Goal: Task Accomplishment & Management: Manage account settings

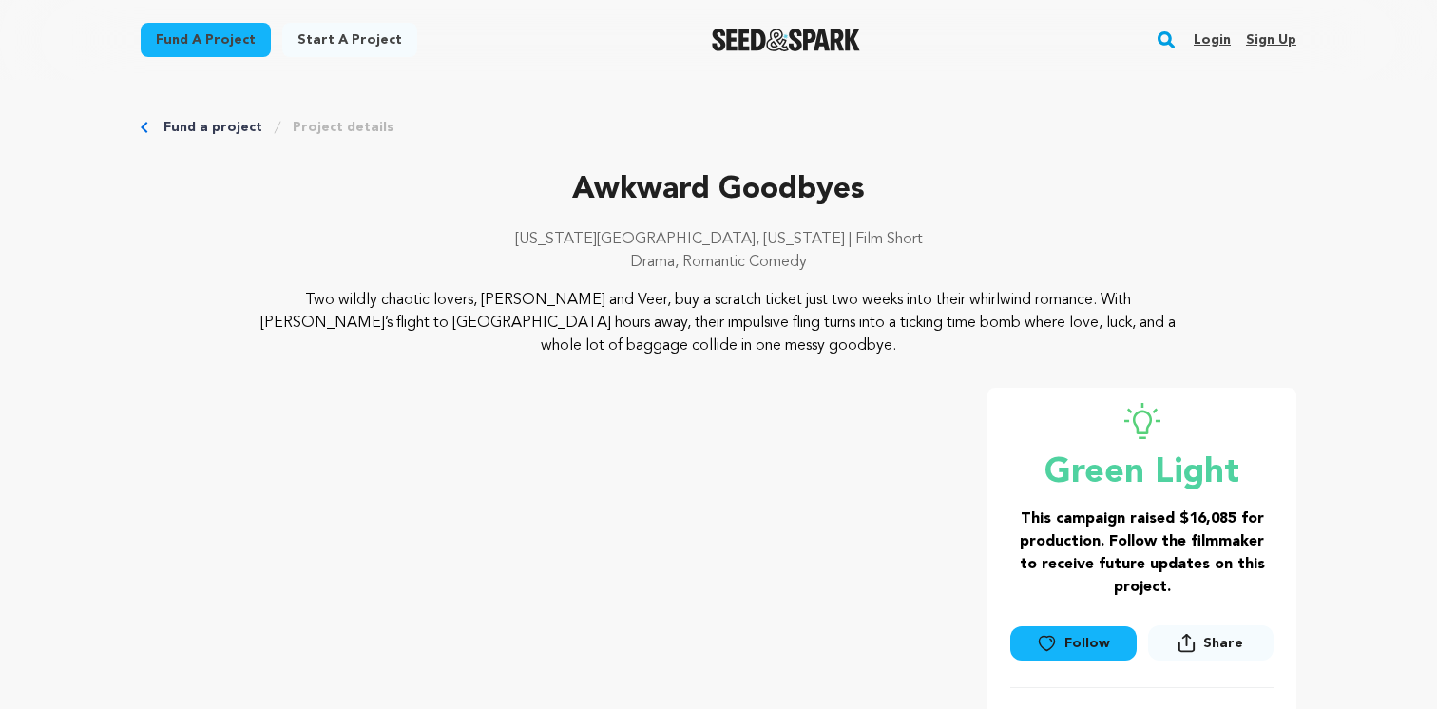
click at [1213, 33] on link "Login" at bounding box center [1212, 40] width 37 height 30
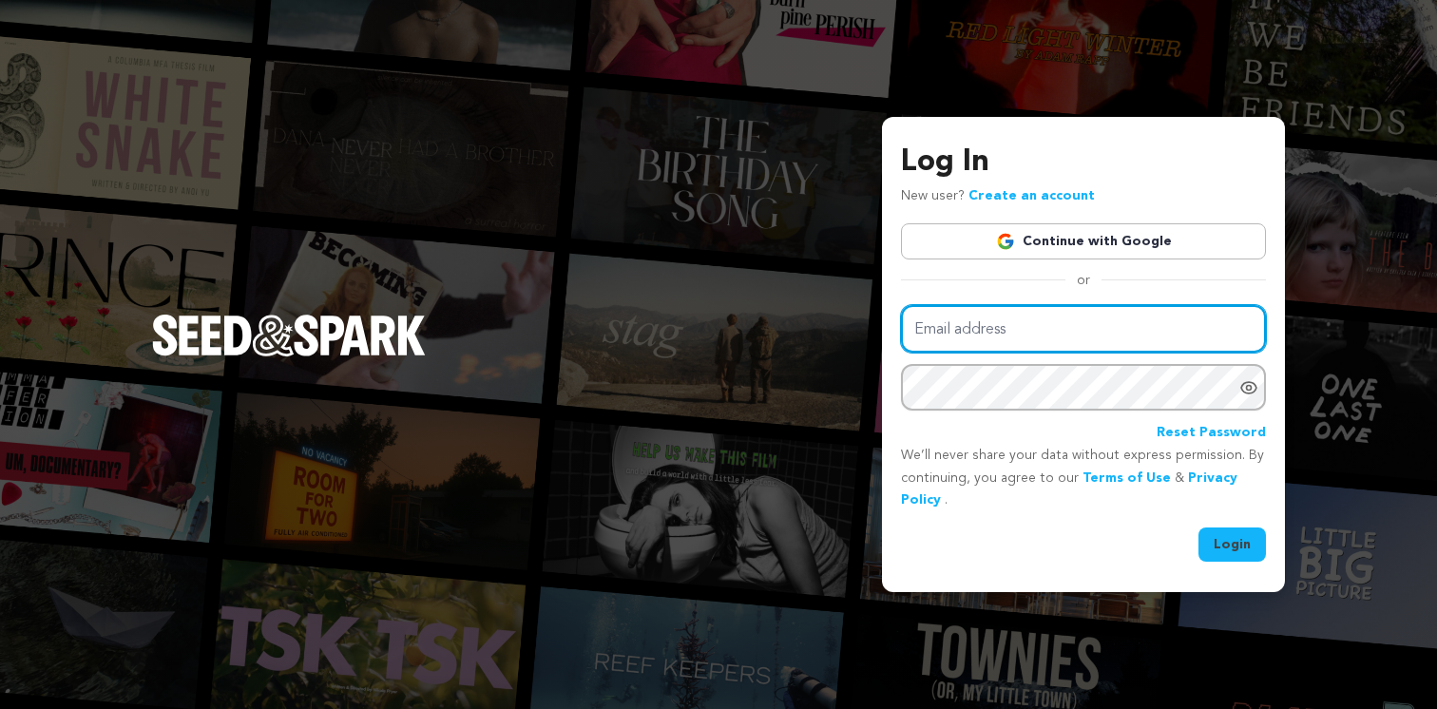
click at [978, 321] on input "Email address" at bounding box center [1083, 329] width 365 height 48
click at [998, 335] on input "Email address" at bounding box center [1083, 329] width 365 height 48
type input "thefilipinogoodbye.shortfilm@gmail.com"
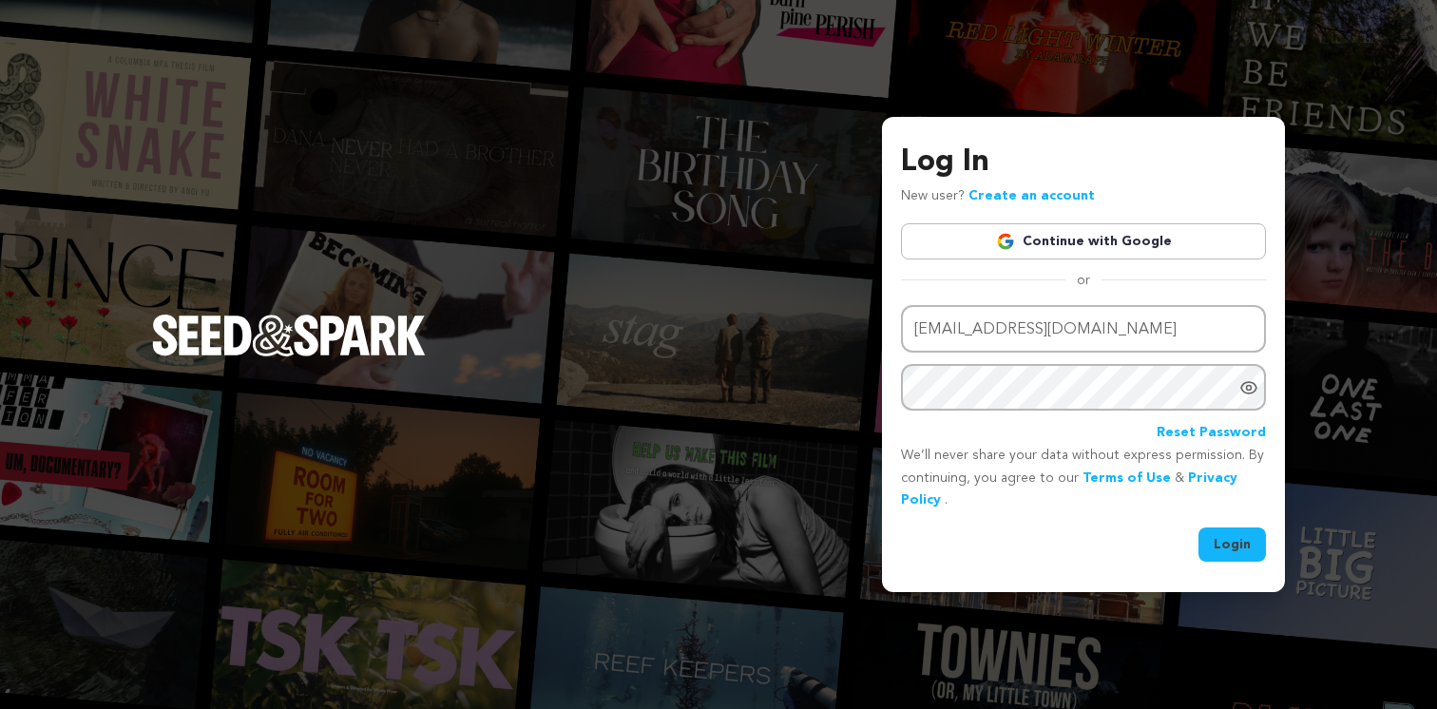
click at [1225, 542] on button "Login" at bounding box center [1232, 545] width 67 height 34
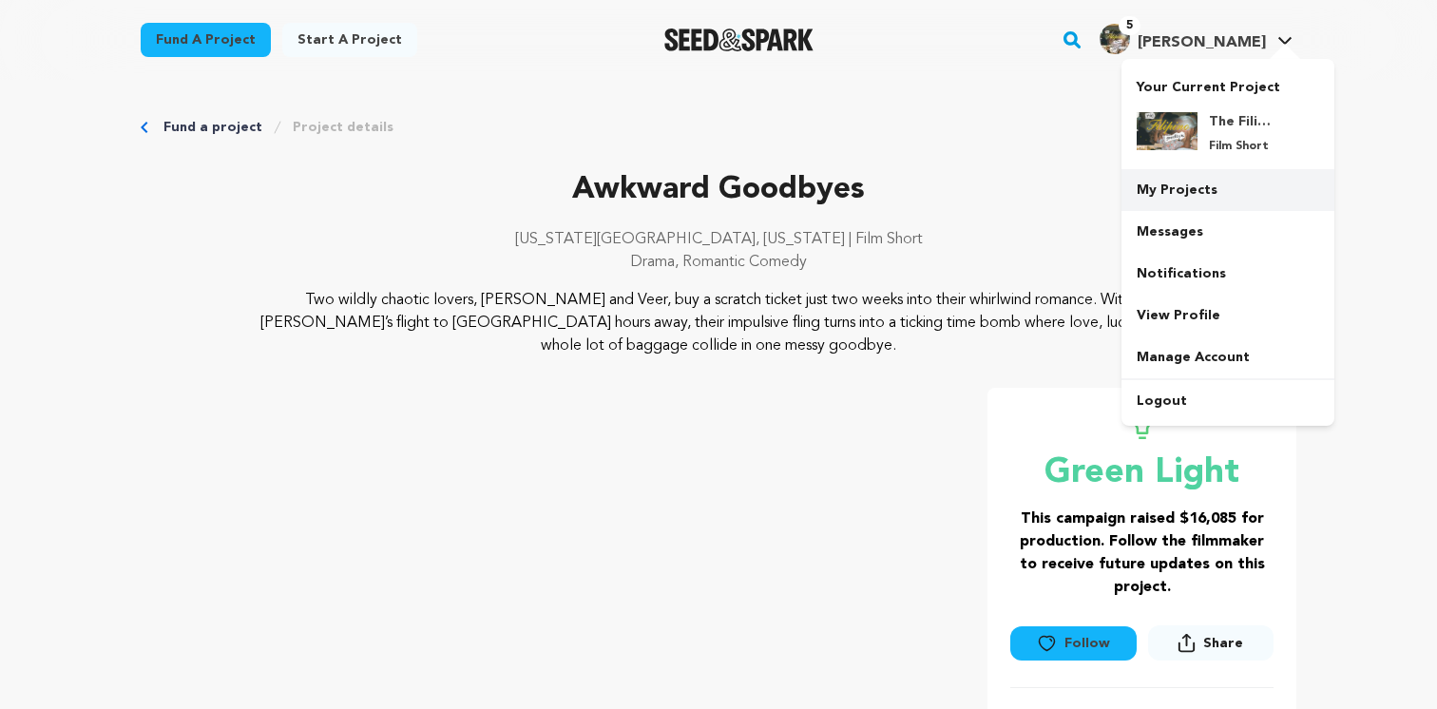
click at [1160, 185] on link "My Projects" at bounding box center [1228, 190] width 213 height 42
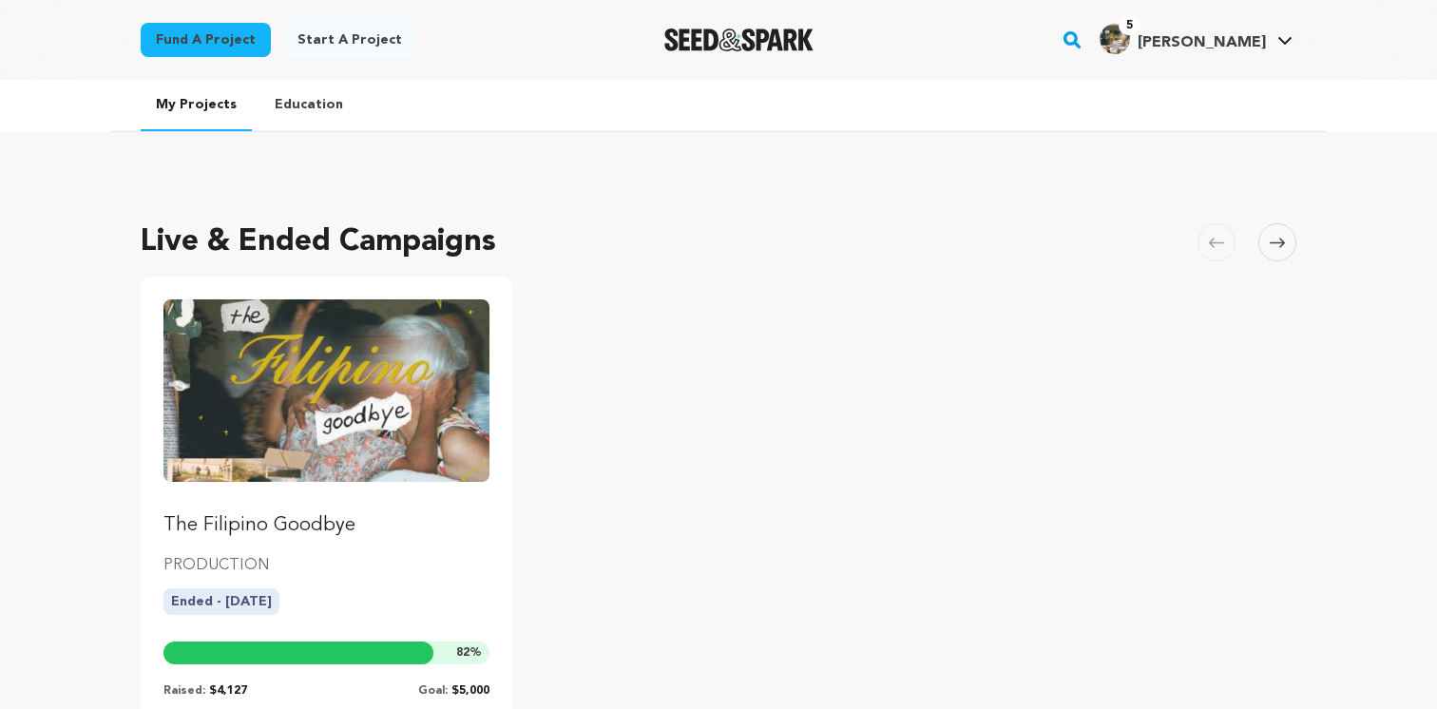
click at [326, 444] on img "Fund The Filipino Goodbye" at bounding box center [326, 390] width 326 height 182
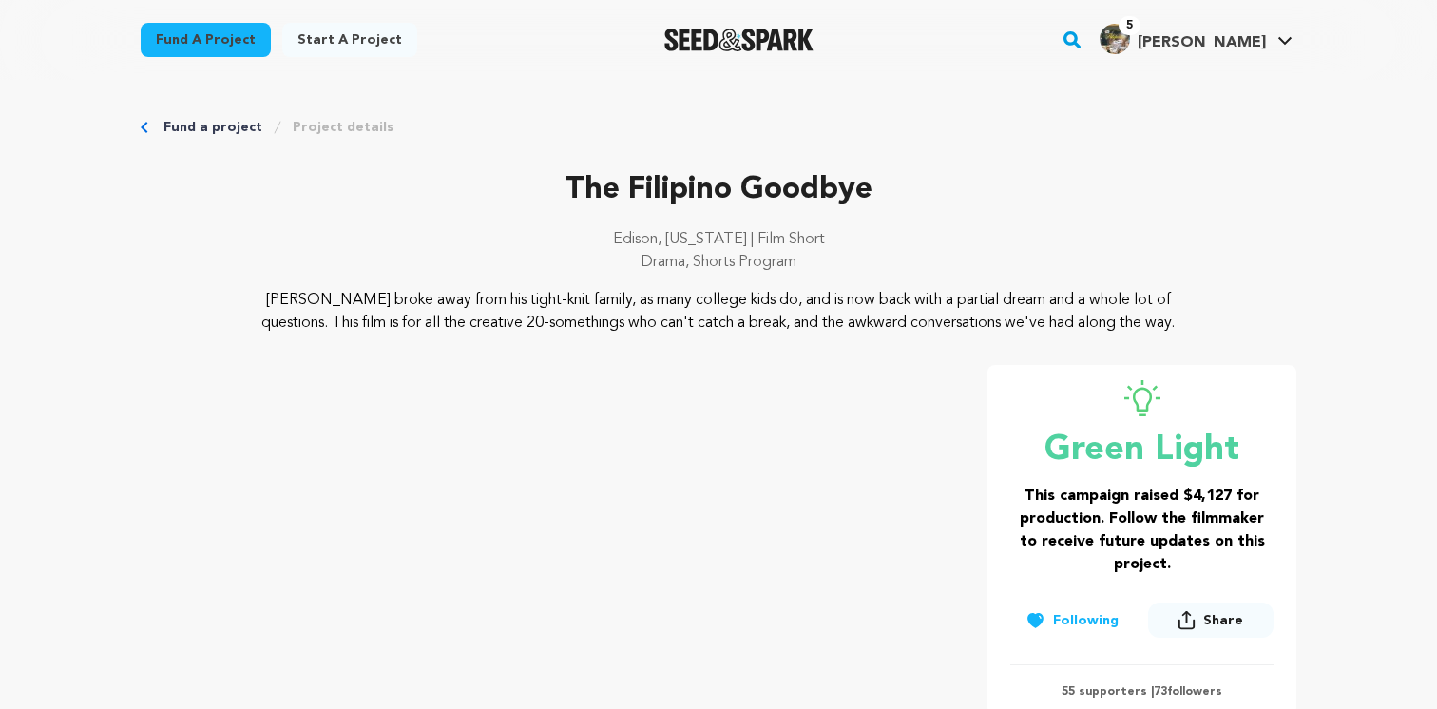
click at [322, 120] on link "Project details" at bounding box center [343, 127] width 101 height 19
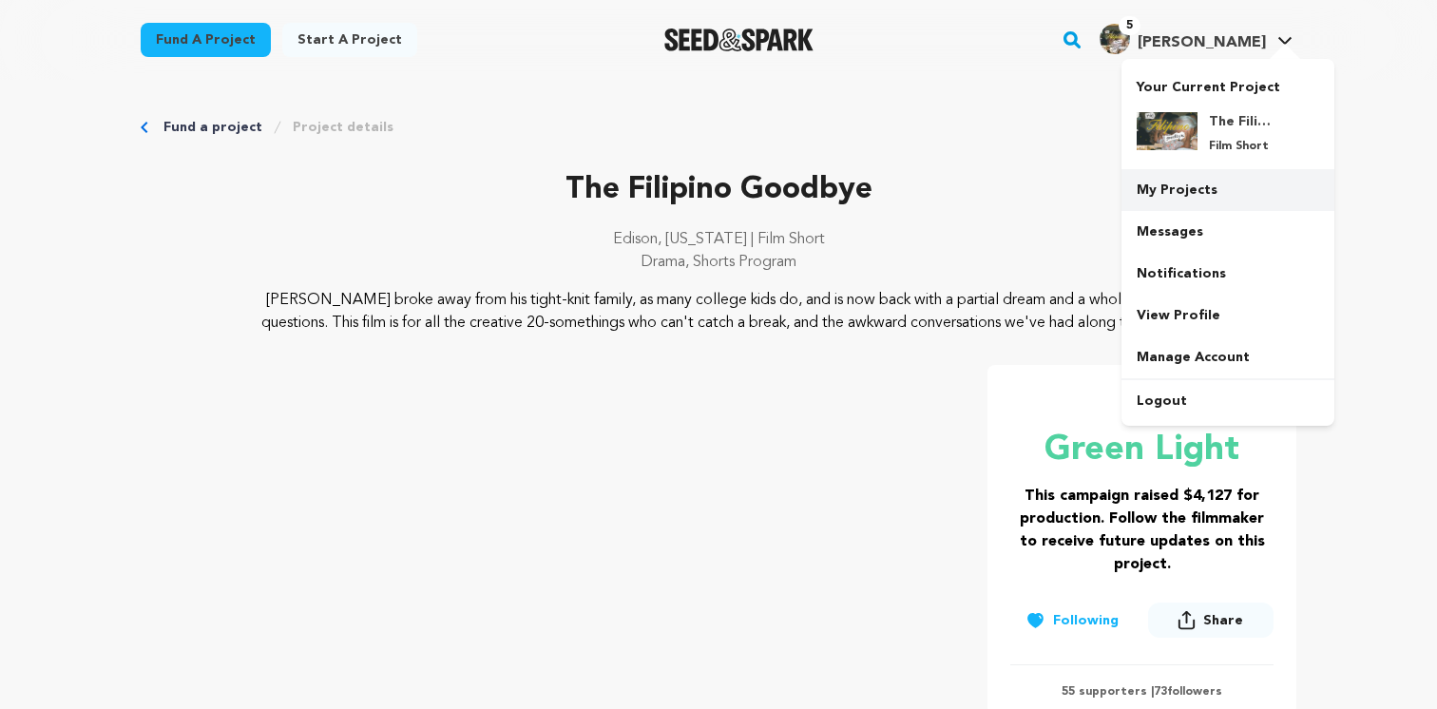
click at [1206, 186] on link "My Projects" at bounding box center [1228, 190] width 213 height 42
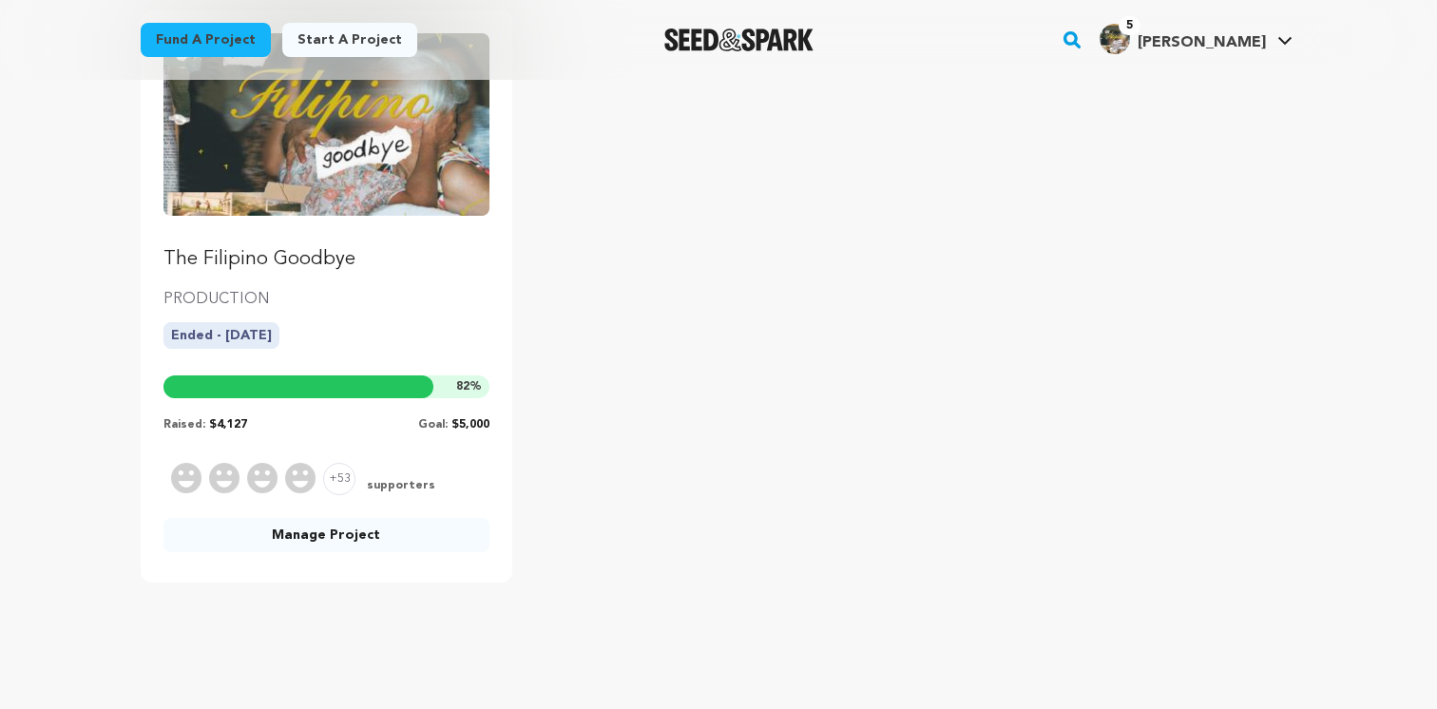
scroll to position [273, 0]
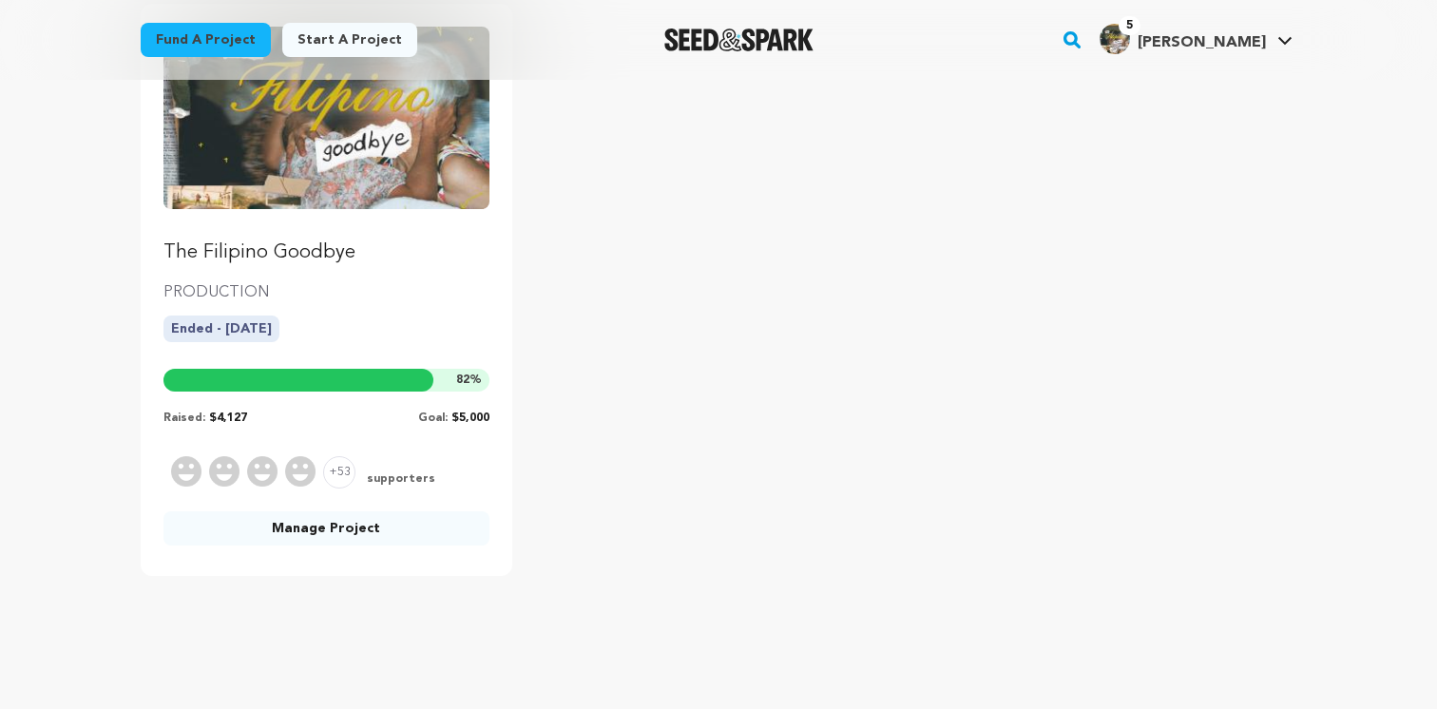
click at [344, 534] on link "Manage Project" at bounding box center [326, 528] width 326 height 34
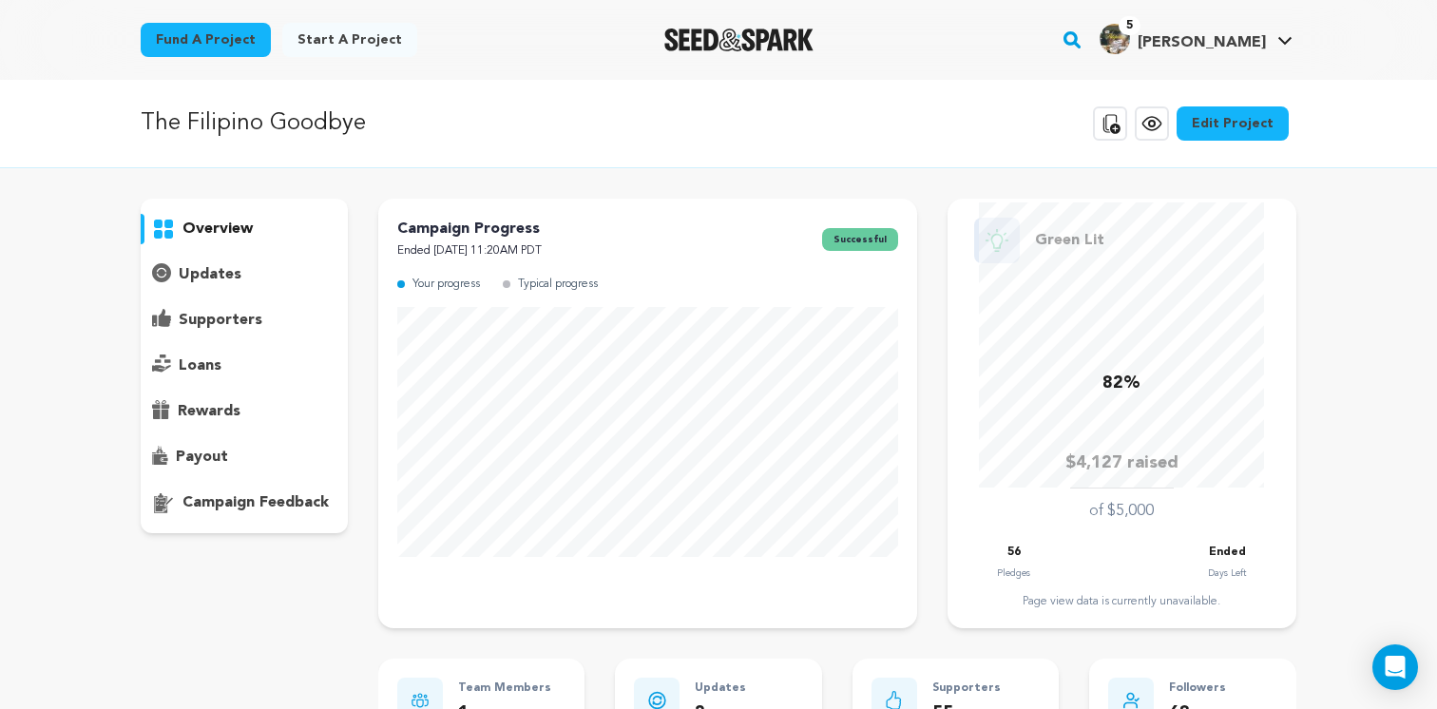
click at [239, 493] on p "campaign feedback" at bounding box center [255, 502] width 146 height 23
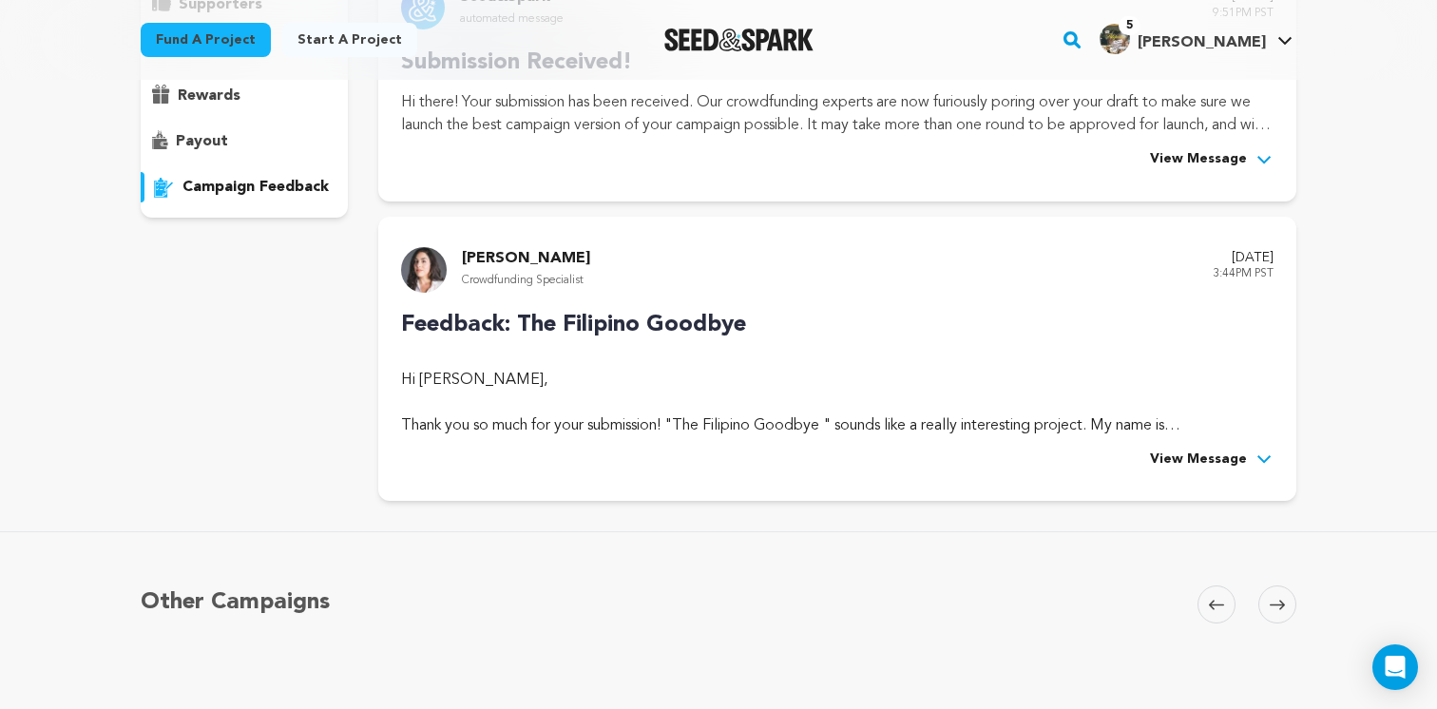
scroll to position [344, 0]
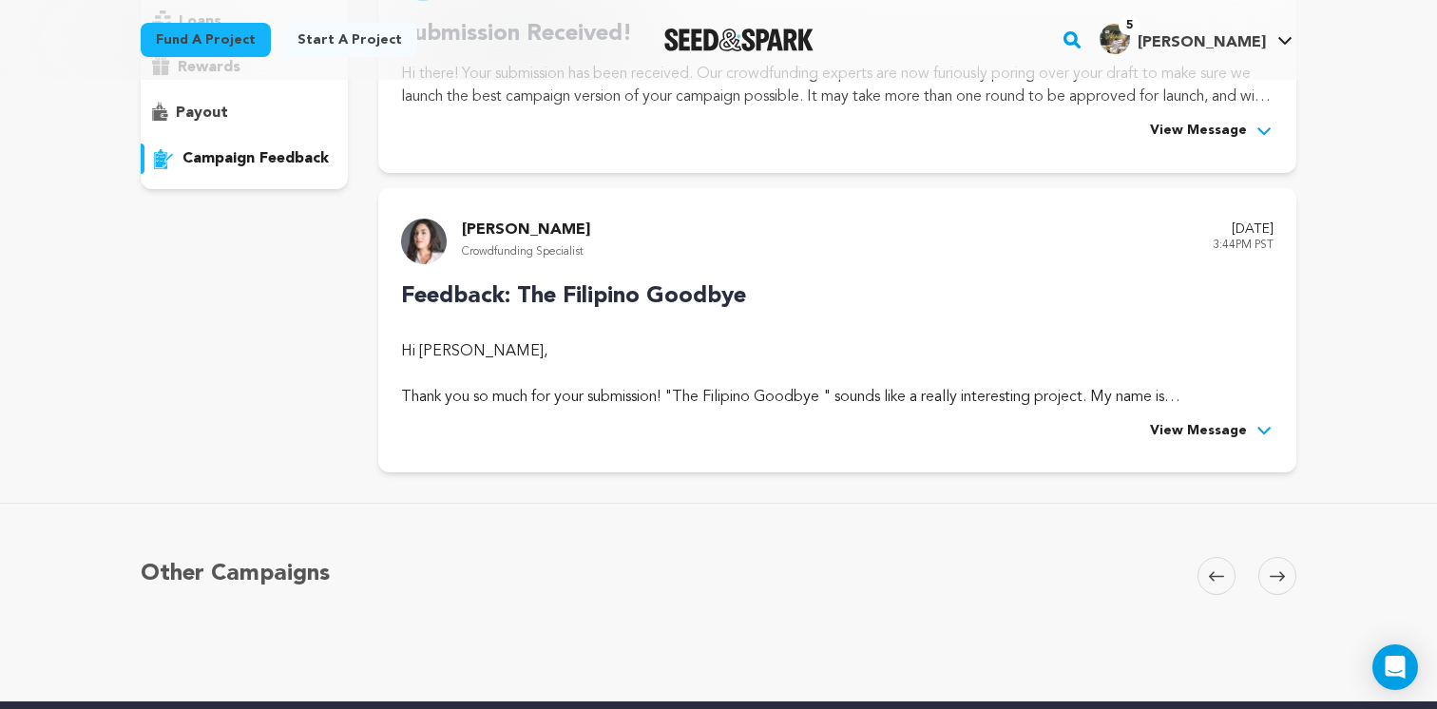
click at [1225, 424] on span "View Message" at bounding box center [1198, 431] width 97 height 23
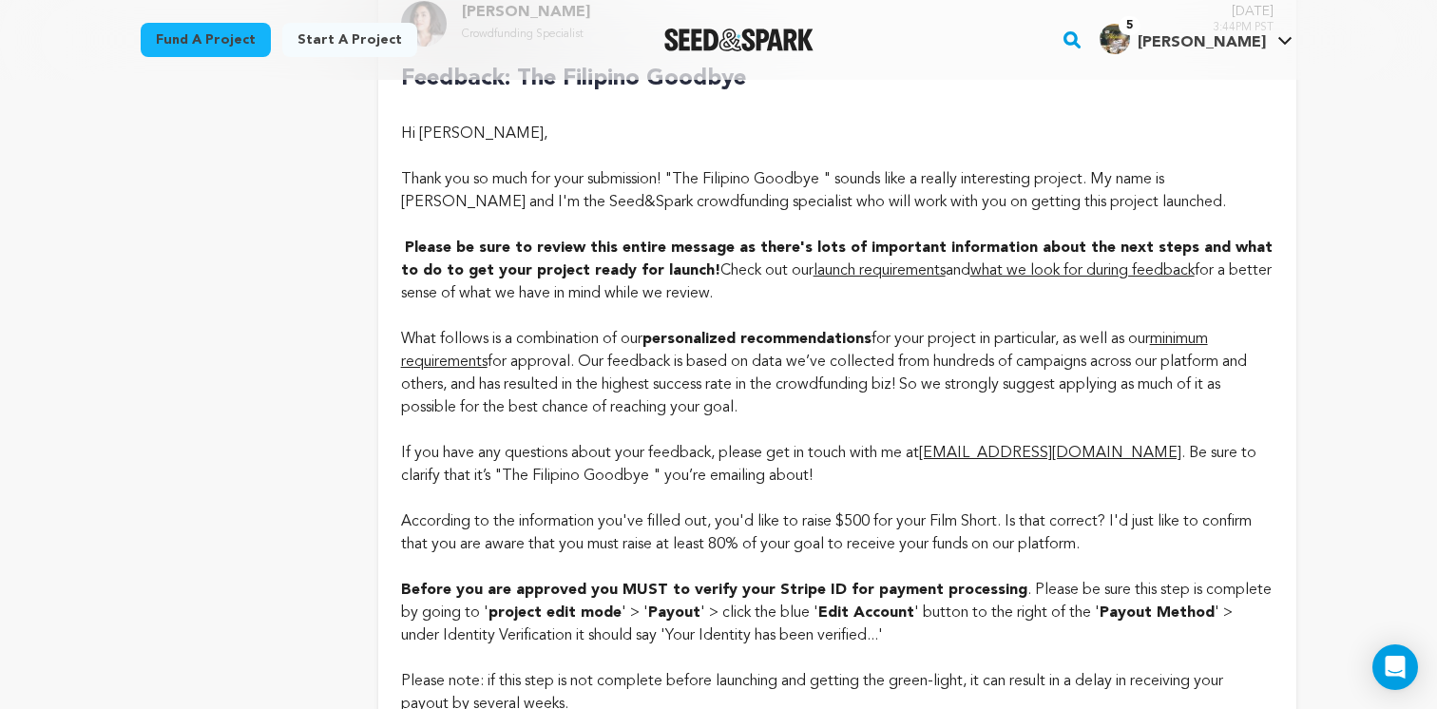
scroll to position [566, 0]
